Goal: Navigation & Orientation: Find specific page/section

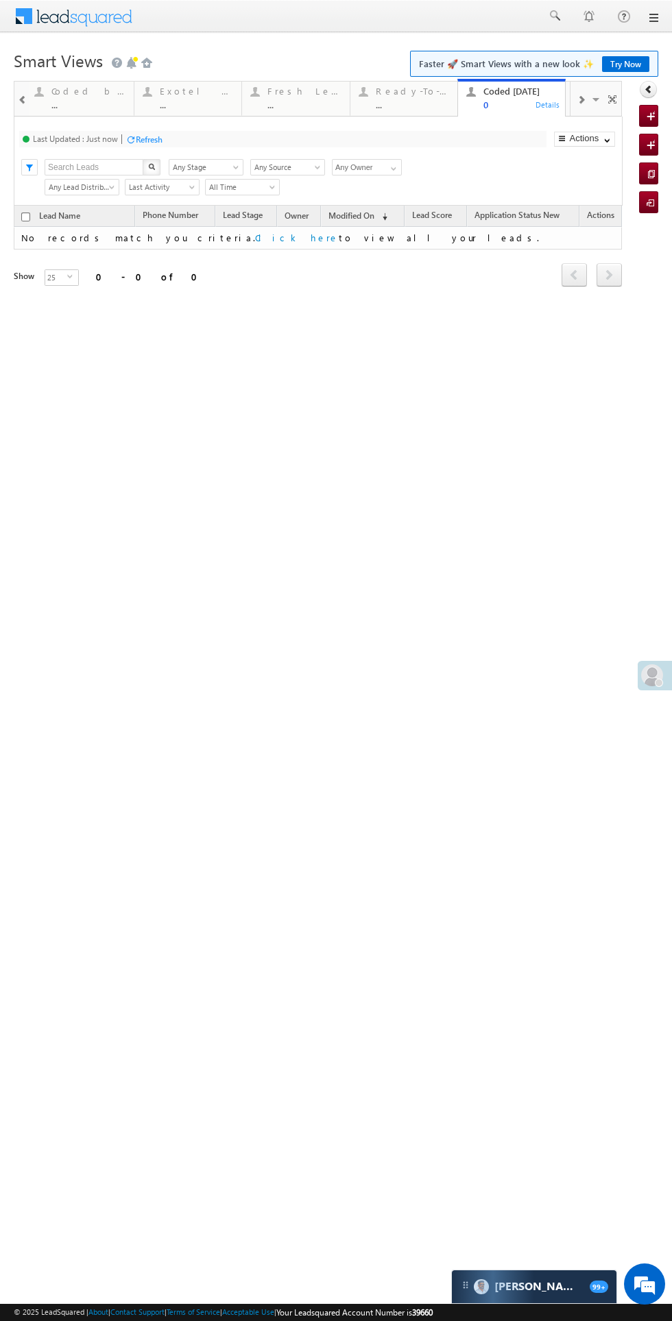
click at [632, 1312] on div "© 2025 LeadSquared | About | Contact Support | Terms of Service | Acceptable Us…" at bounding box center [336, 1312] width 644 height 13
click at [634, 1312] on div "© 2025 LeadSquared | About | Contact Support | Terms of Service | Acceptable Us…" at bounding box center [336, 1312] width 644 height 13
